Goal: Task Accomplishment & Management: Manage account settings

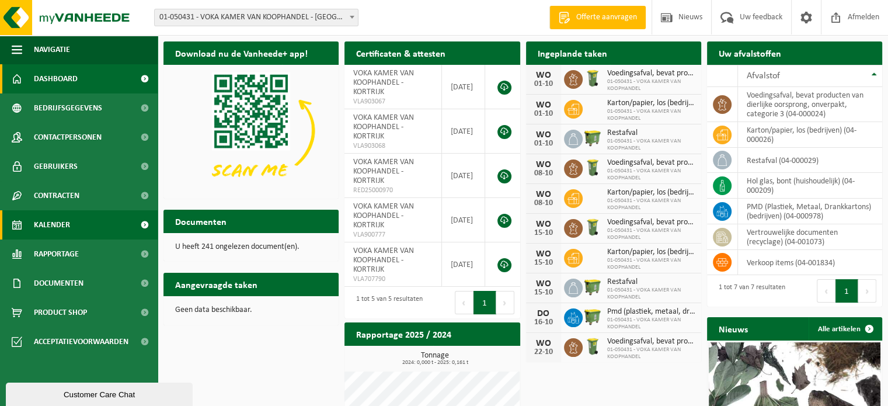
click at [59, 220] on span "Kalender" at bounding box center [52, 224] width 36 height 29
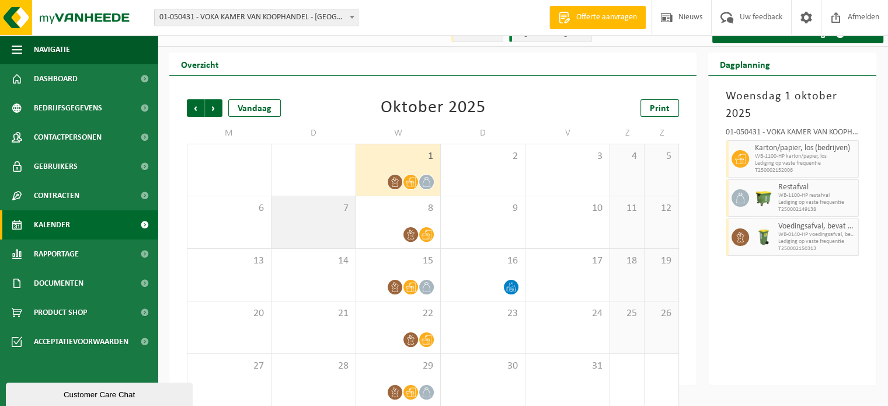
scroll to position [27, 0]
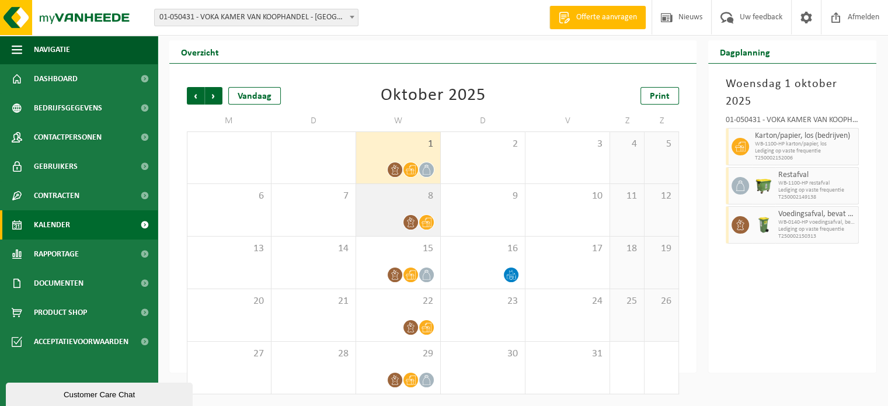
click at [430, 222] on icon at bounding box center [427, 222] width 10 height 10
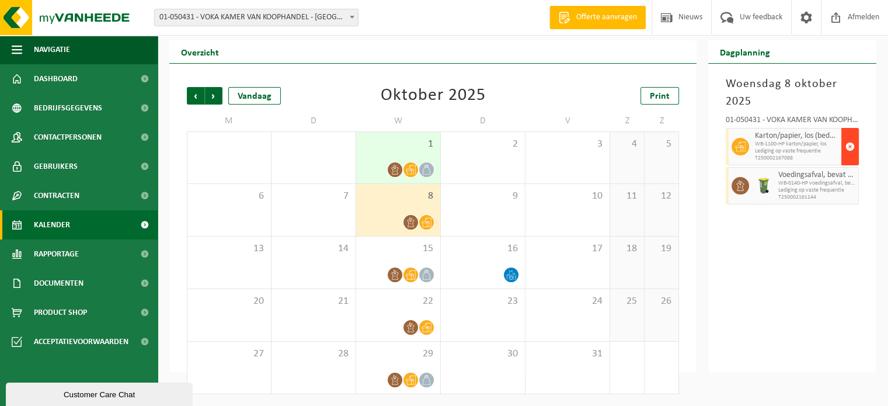
click at [850, 142] on span "button" at bounding box center [849, 146] width 9 height 23
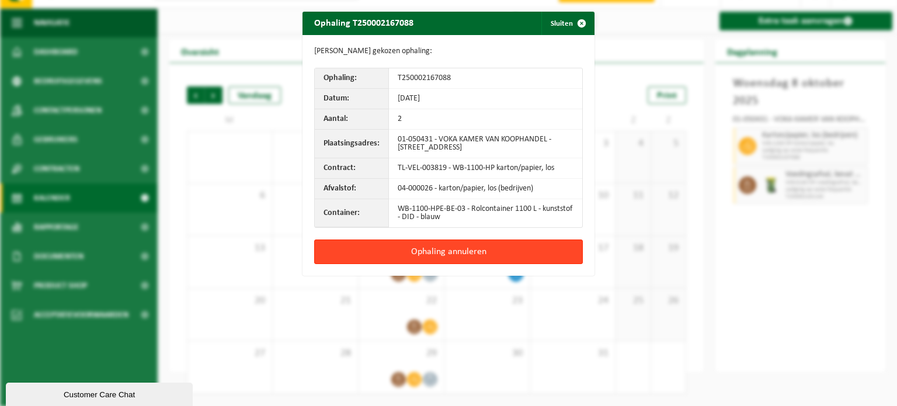
click at [511, 249] on button "Ophaling annuleren" at bounding box center [448, 251] width 269 height 25
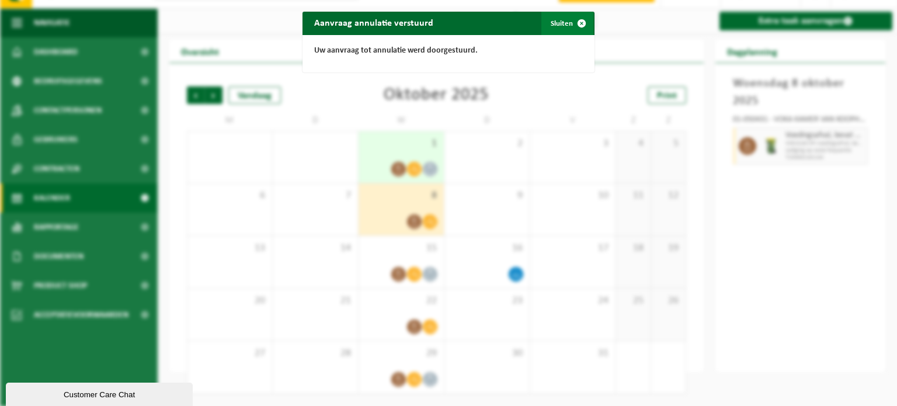
click at [582, 22] on span "button" at bounding box center [581, 23] width 23 height 23
